Goal: Use online tool/utility: Utilize a website feature to perform a specific function

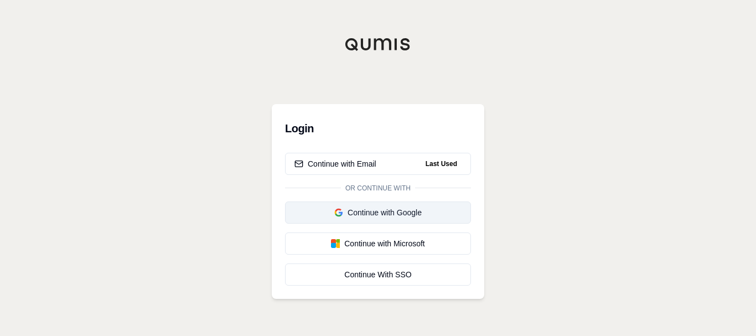
click at [422, 215] on div "Continue with Google" at bounding box center [377, 212] width 167 height 11
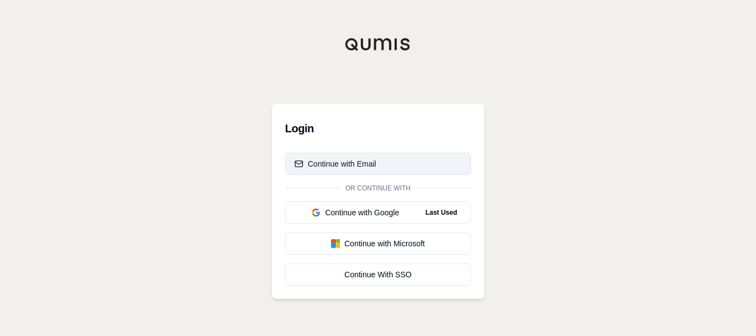
click at [394, 162] on button "Continue with Email" at bounding box center [378, 164] width 186 height 22
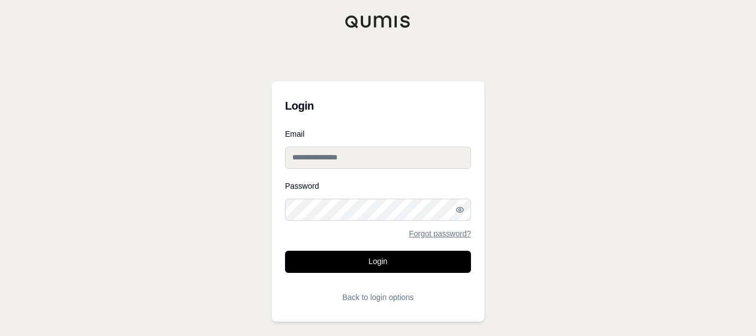
type input "**********"
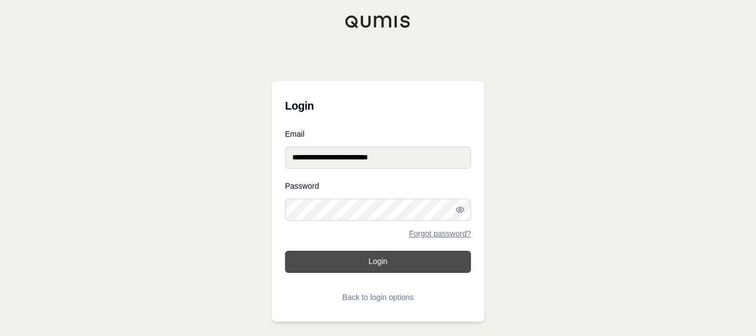
click at [393, 254] on button "Login" at bounding box center [378, 262] width 186 height 22
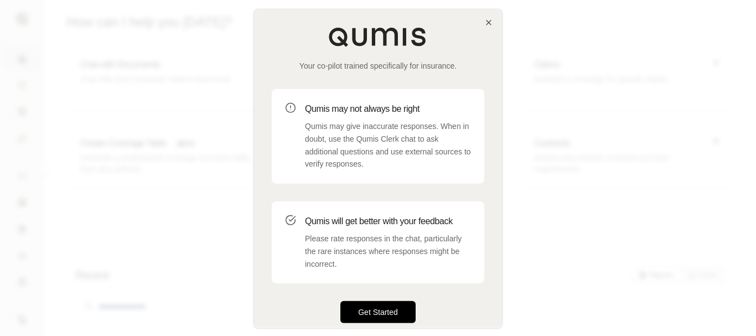
click at [399, 311] on button "Get Started" at bounding box center [377, 311] width 75 height 22
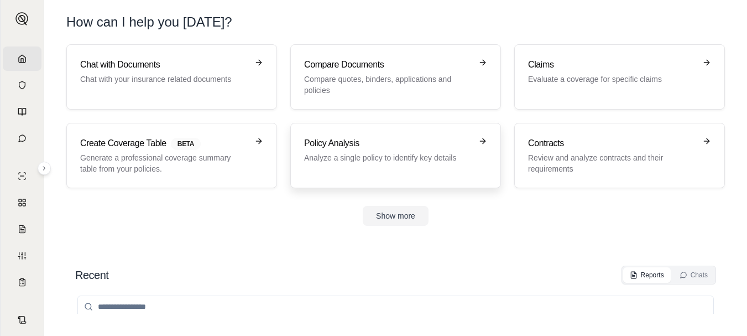
click at [325, 148] on h3 "Policy Analysis" at bounding box center [388, 143] width 168 height 13
click at [701, 20] on div "How can I help you [DATE]?" at bounding box center [395, 22] width 659 height 18
click at [392, 147] on h3 "Policy Analysis" at bounding box center [388, 143] width 168 height 13
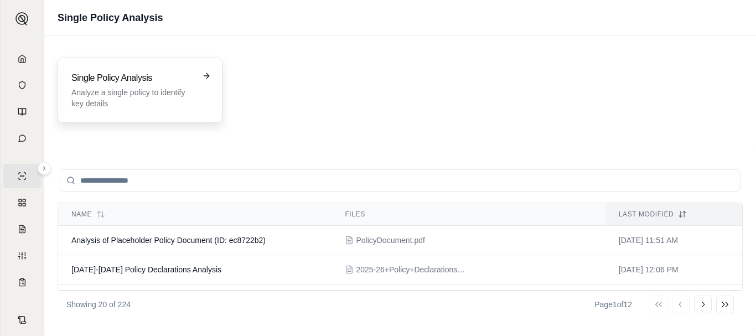
click at [189, 98] on p "Analyze a single policy to identify key details" at bounding box center [132, 98] width 122 height 22
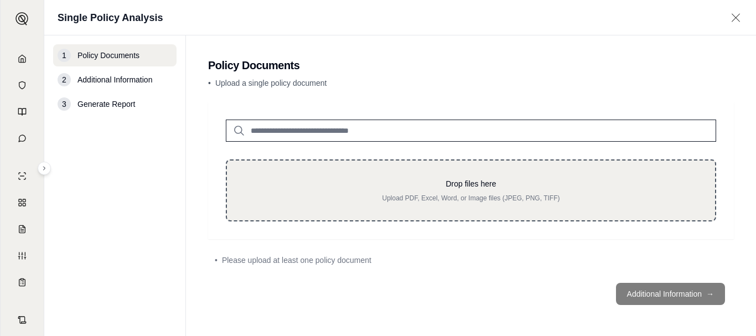
click at [534, 193] on div "Drop files here Upload PDF, Excel, Word, or Image files (JPEG, PNG, TIFF)" at bounding box center [471, 190] width 453 height 24
type input "**********"
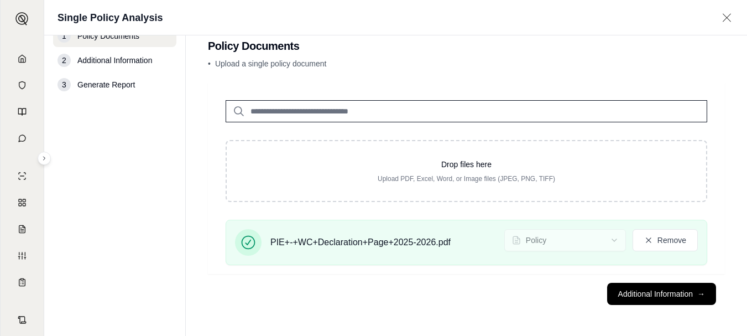
scroll to position [19, 0]
click at [644, 297] on button "Additional Information →" at bounding box center [661, 294] width 109 height 22
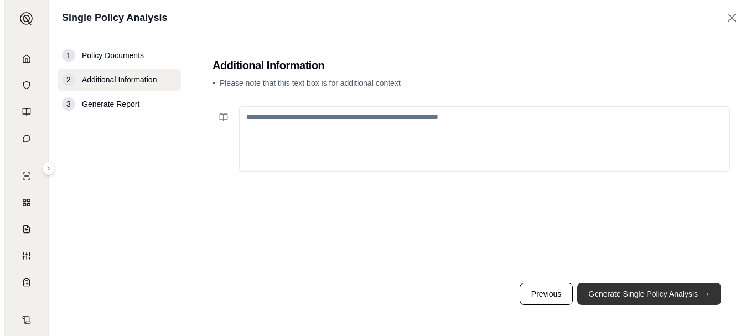
scroll to position [0, 0]
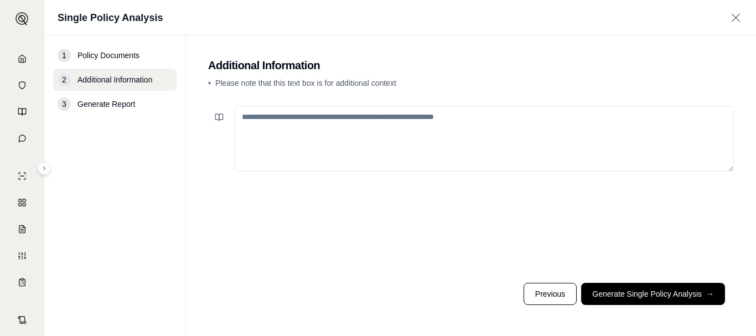
click at [382, 131] on textarea at bounding box center [484, 138] width 499 height 65
paste textarea "**********"
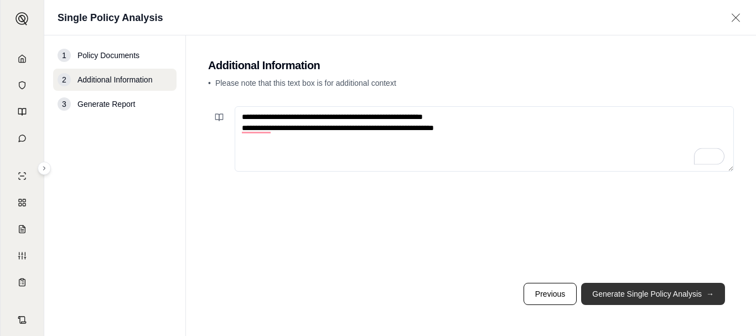
type textarea "**********"
click at [641, 293] on button "Generate Single Policy Analysis →" at bounding box center [653, 294] width 144 height 22
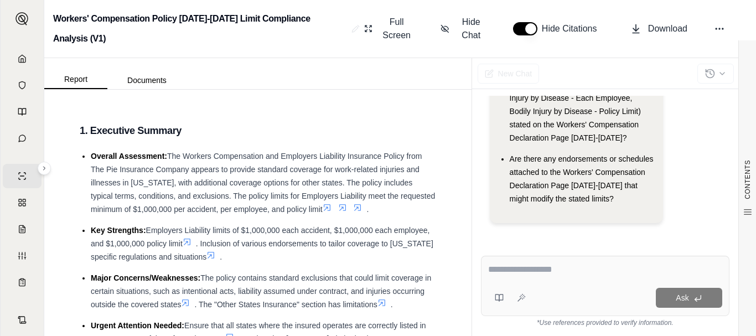
drag, startPoint x: 91, startPoint y: 157, endPoint x: 358, endPoint y: 211, distance: 272.1
click at [358, 211] on li "Overall Assessment: The Workers Compensation and Employers Liability Insurance …" at bounding box center [263, 182] width 345 height 66
copy li "Overall Assessment: The Workers Compensation and Employers Liability Insurance …"
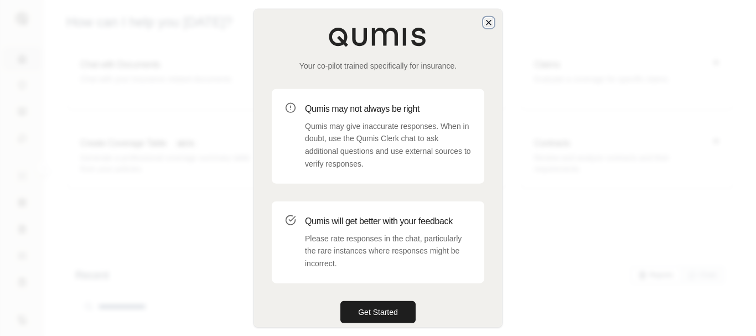
click at [491, 22] on icon "button" at bounding box center [488, 22] width 9 height 9
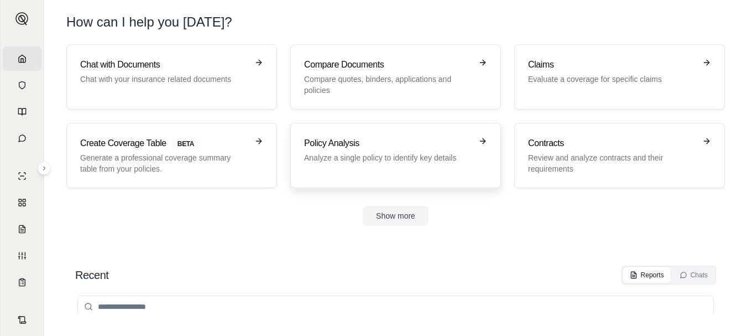
click at [363, 160] on p "Analyze a single policy to identify key details" at bounding box center [388, 157] width 168 height 11
